Goal: Transaction & Acquisition: Purchase product/service

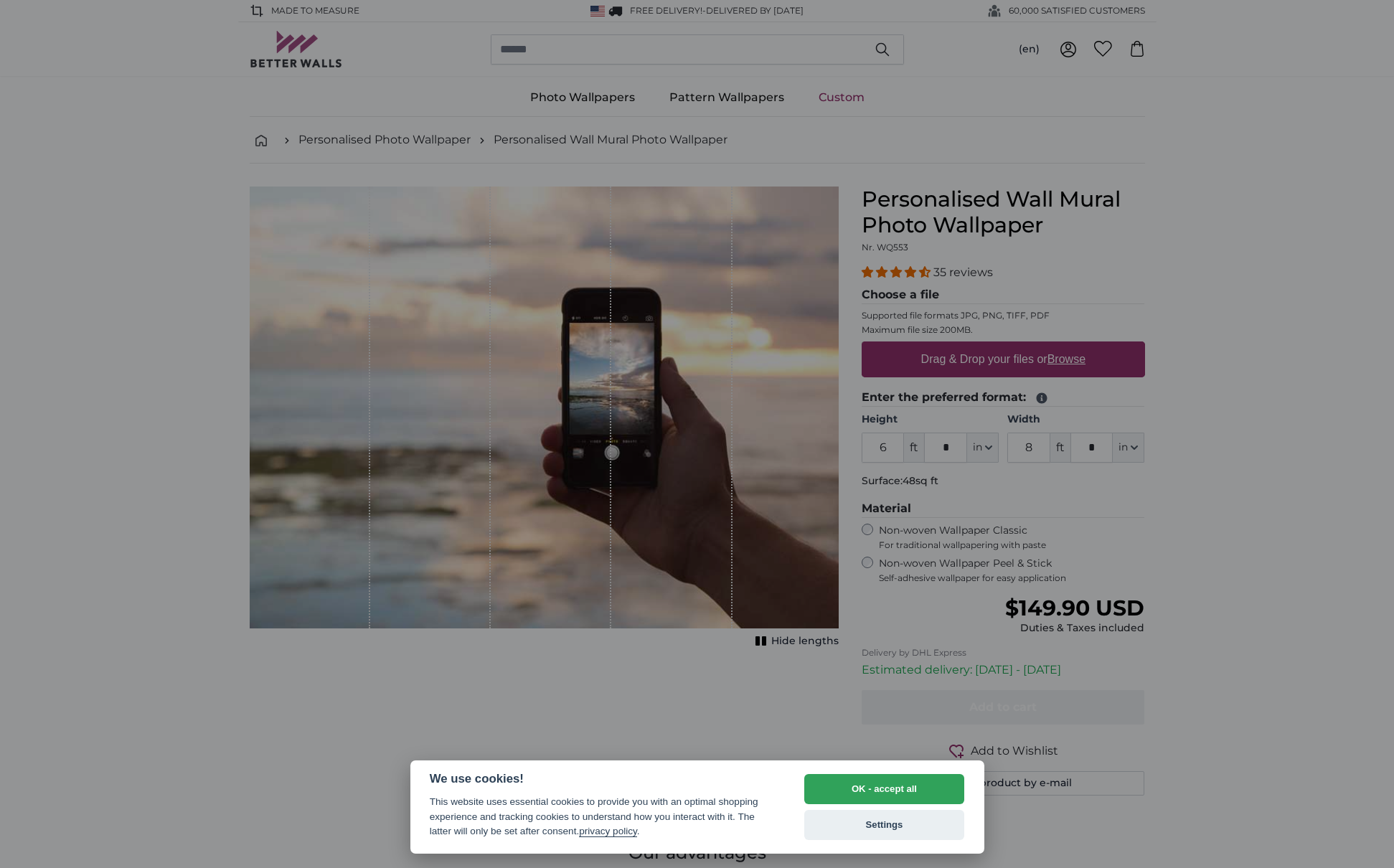
click at [522, 346] on div at bounding box center [697, 434] width 1394 height 868
click at [1212, 250] on div at bounding box center [697, 434] width 1394 height 868
click at [909, 796] on button "OK - accept all" at bounding box center [884, 789] width 161 height 30
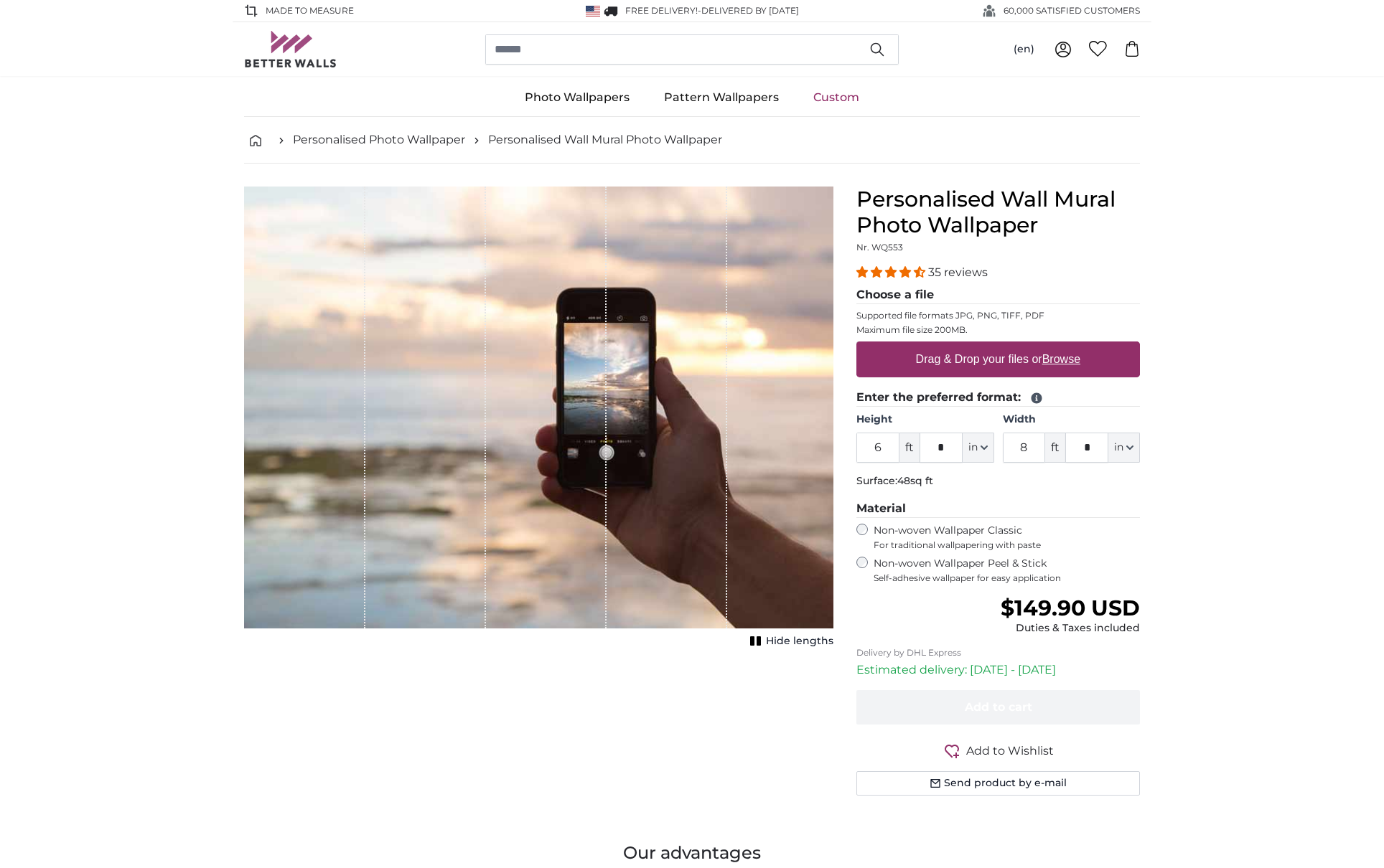
drag, startPoint x: 608, startPoint y: 452, endPoint x: 585, endPoint y: 450, distance: 23.1
click at [585, 450] on div "1 of 1" at bounding box center [539, 407] width 589 height 442
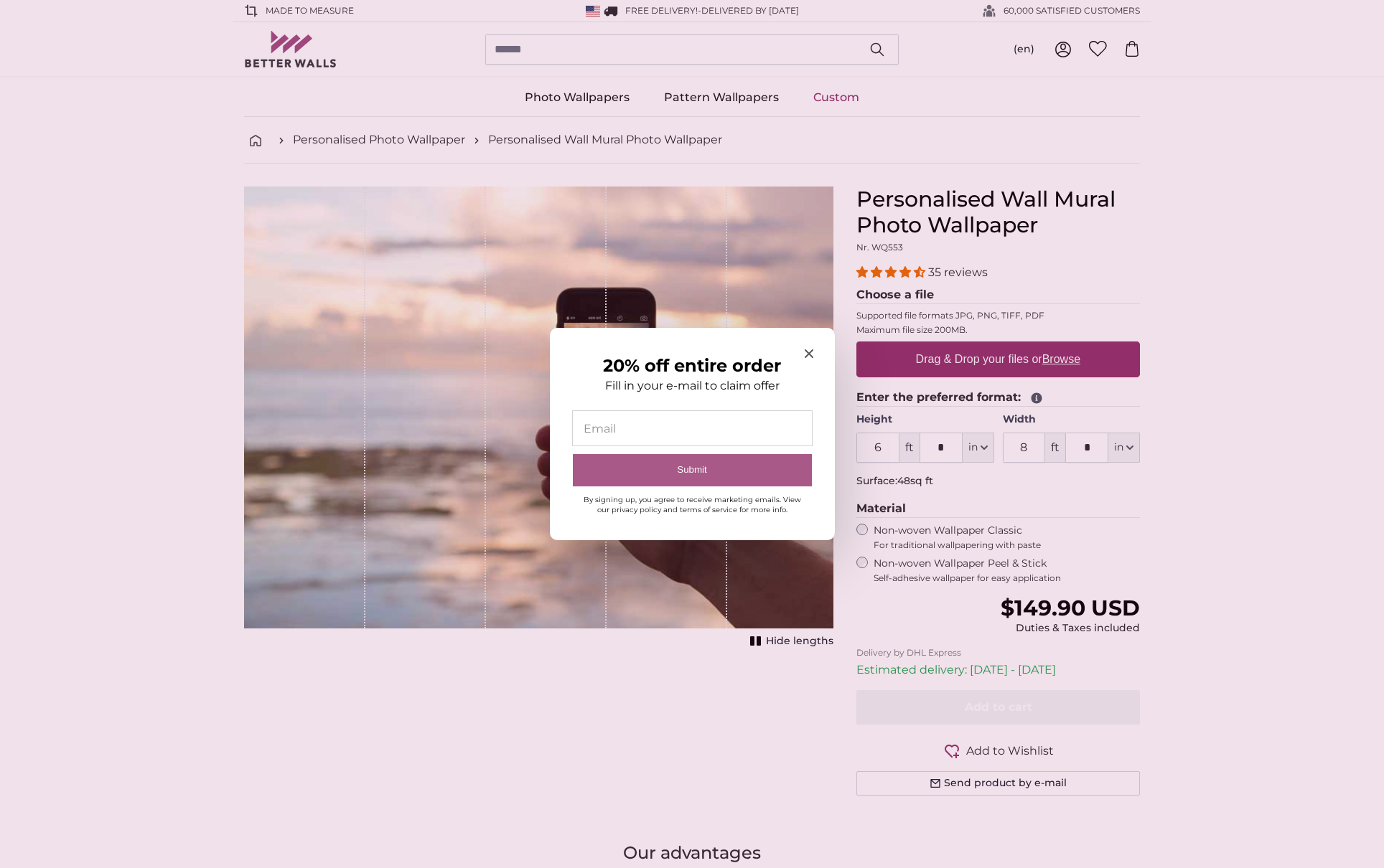
click at [689, 465] on button "Submit" at bounding box center [692, 470] width 239 height 33
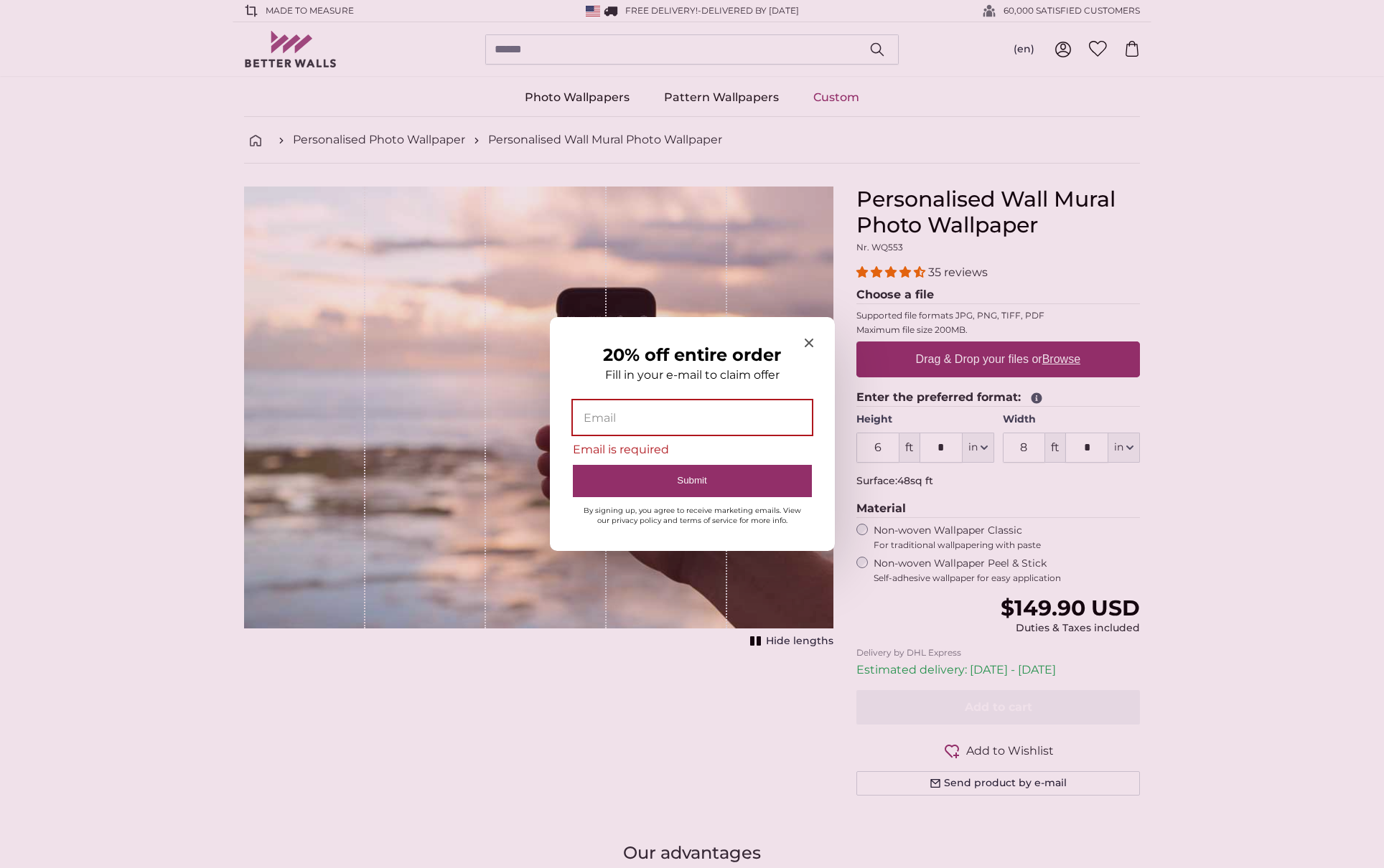
click at [815, 346] on div "20% off entire order Fill in your e-mail to claim offer Email Email is required…" at bounding box center [692, 434] width 285 height 233
click at [807, 345] on icon "Close modal" at bounding box center [807, 342] width 9 height 9
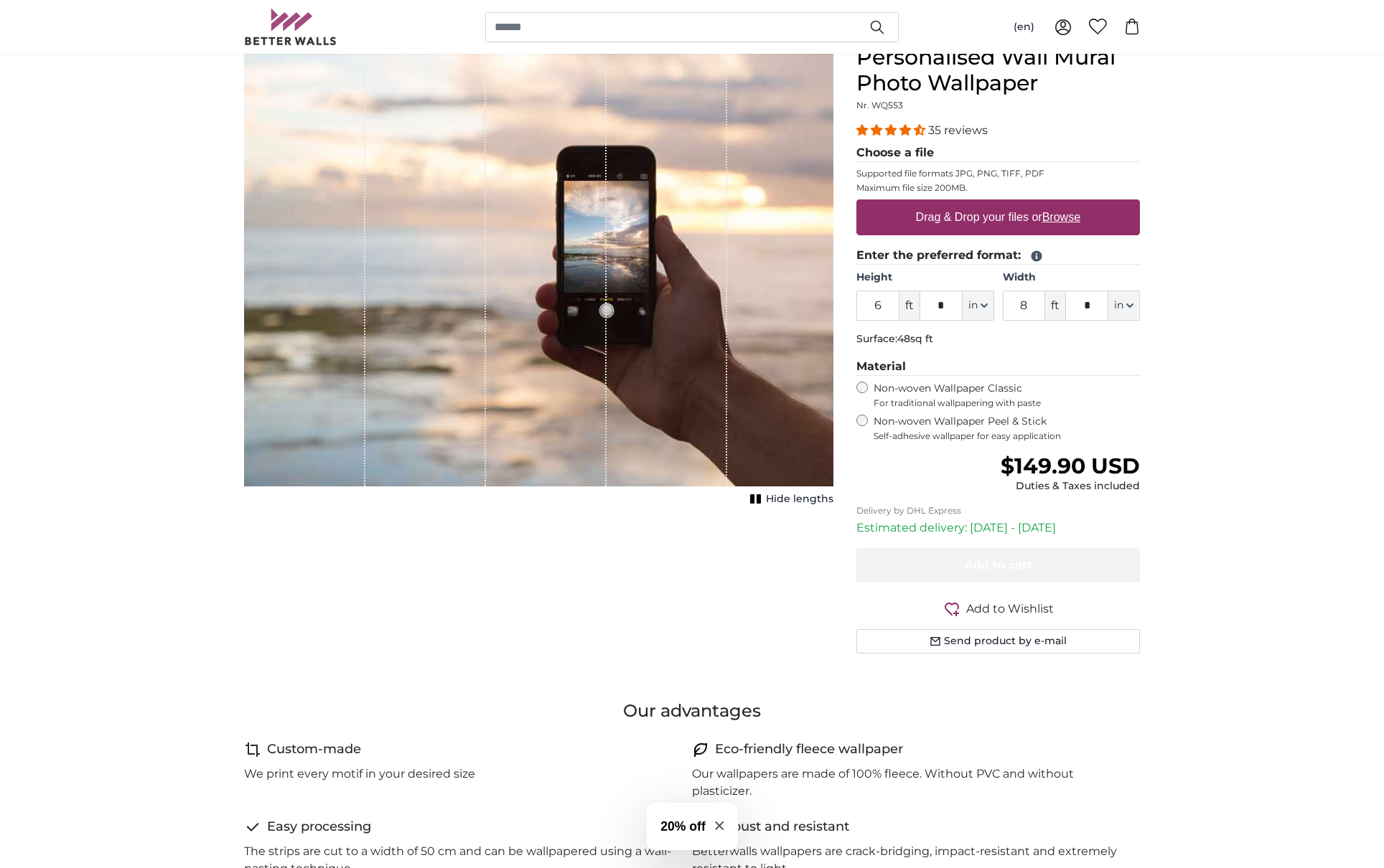
click at [723, 383] on div "1 of 1" at bounding box center [667, 265] width 121 height 442
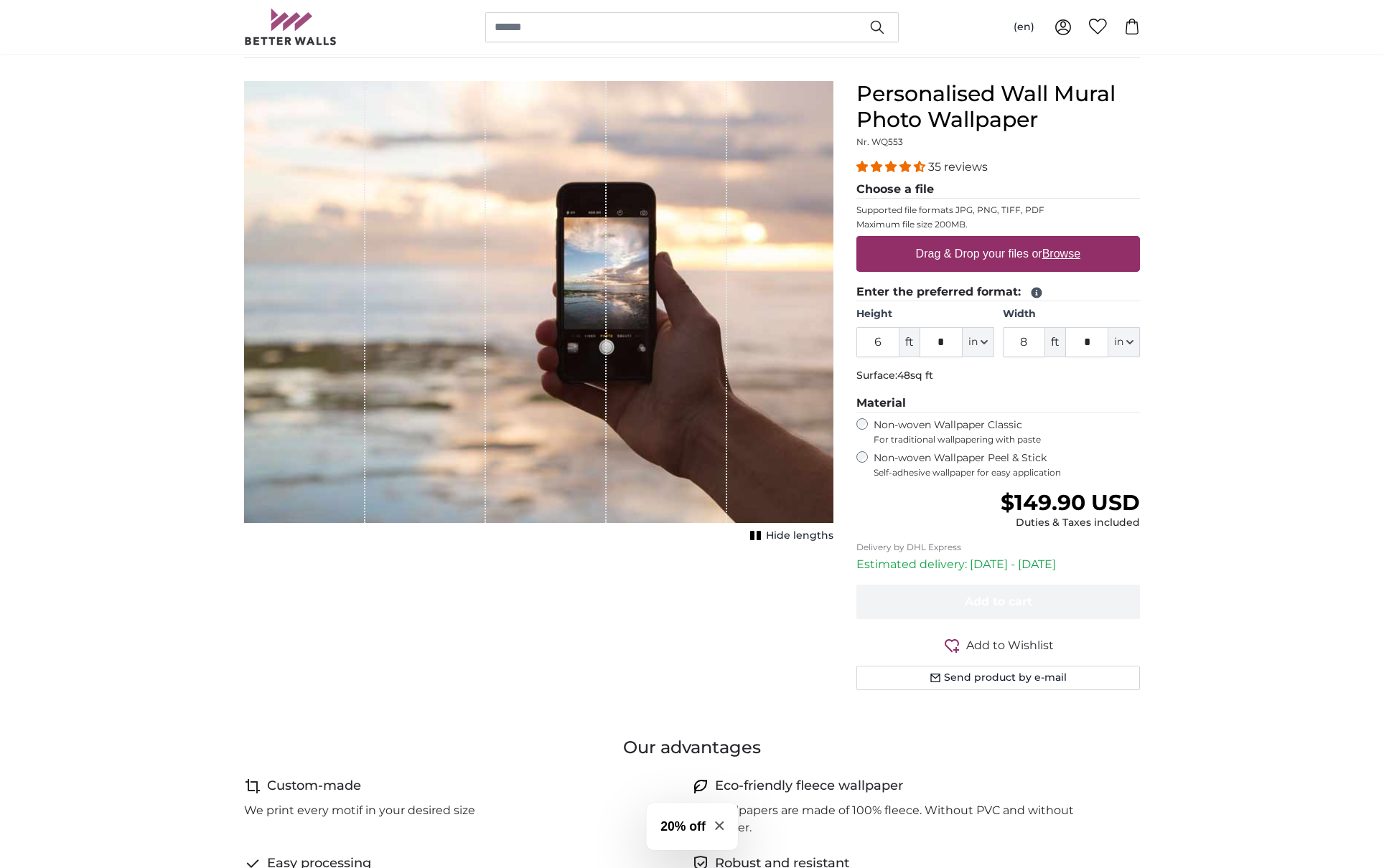
scroll to position [29, 0]
